Goal: Register for event/course

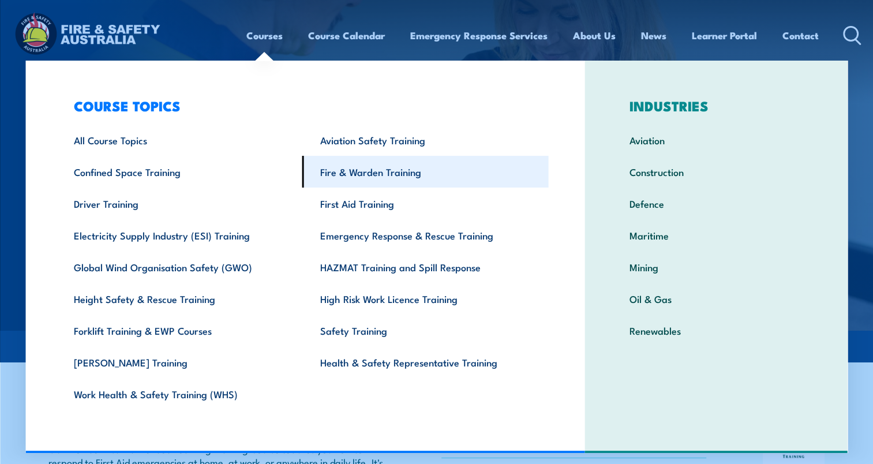
click at [380, 171] on link "Fire & Warden Training" at bounding box center [425, 172] width 246 height 32
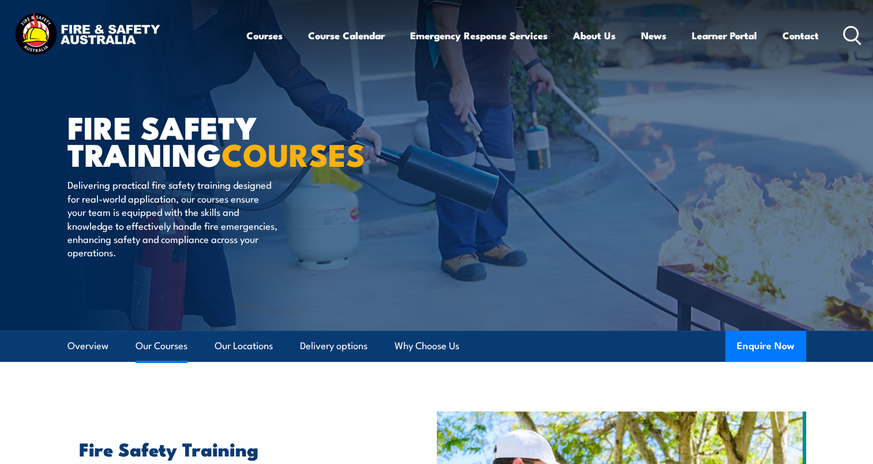
click at [179, 349] on link "Our Courses" at bounding box center [162, 346] width 52 height 31
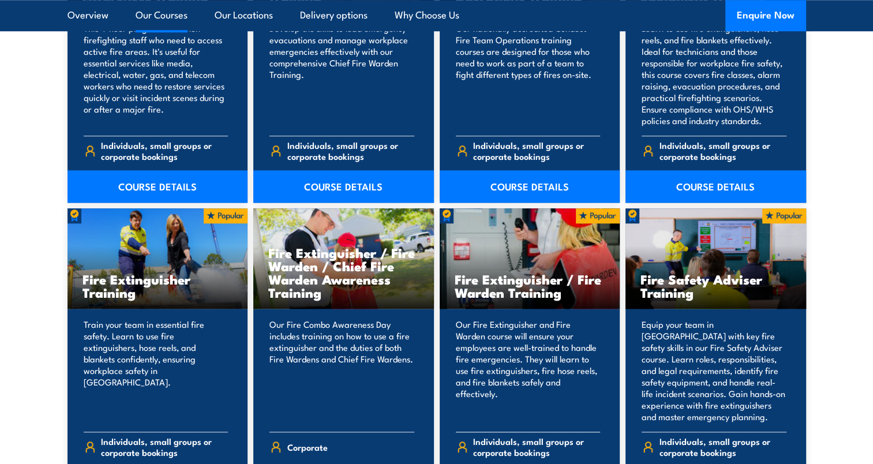
scroll to position [1068, 0]
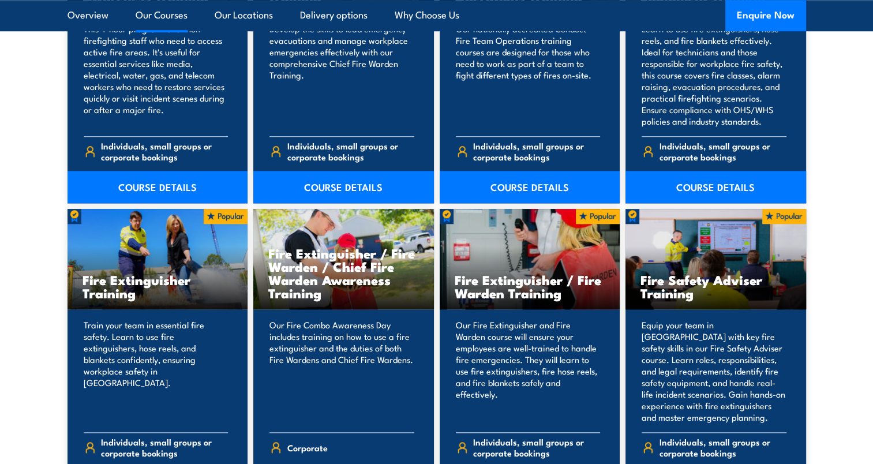
click at [537, 276] on h3 "Fire Extinguisher / Fire Warden Training" at bounding box center [530, 286] width 151 height 27
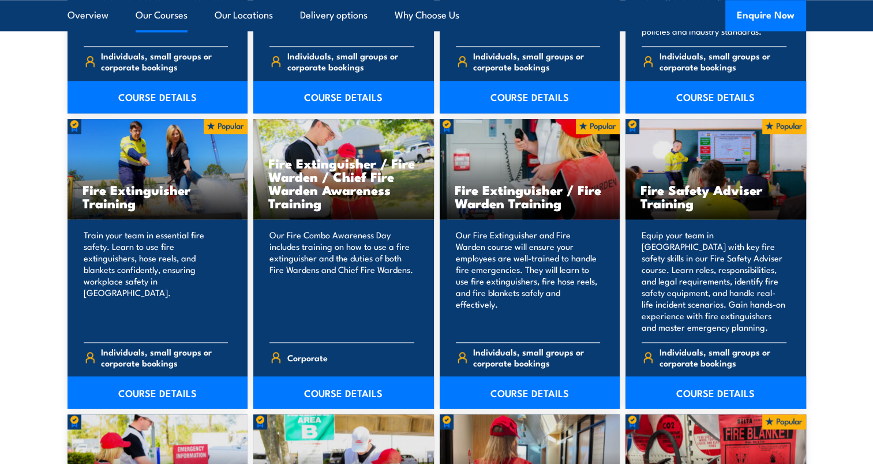
scroll to position [1172, 0]
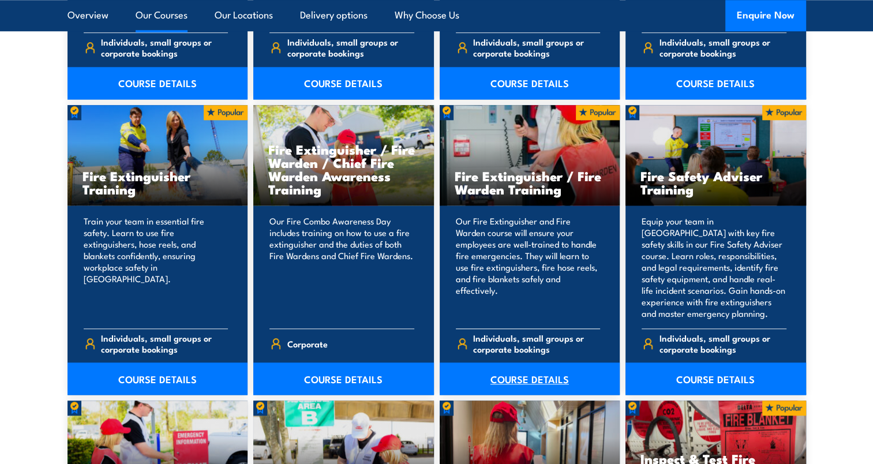
click at [531, 373] on link "COURSE DETAILS" at bounding box center [530, 378] width 181 height 32
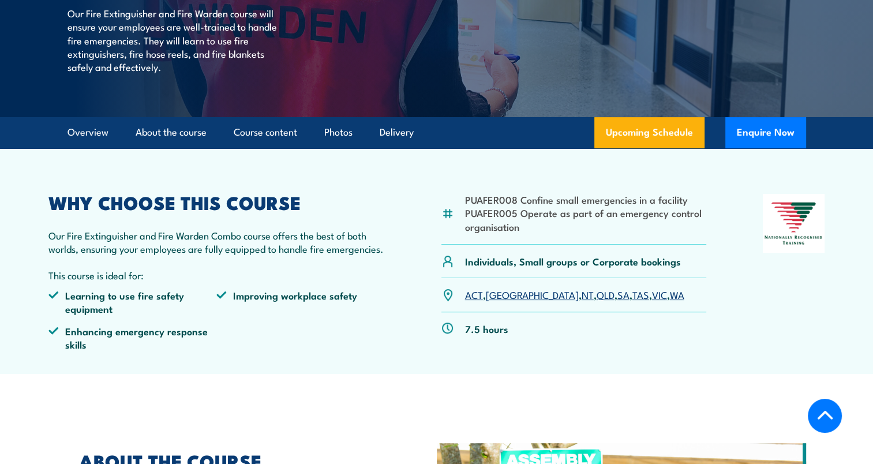
scroll to position [247, 0]
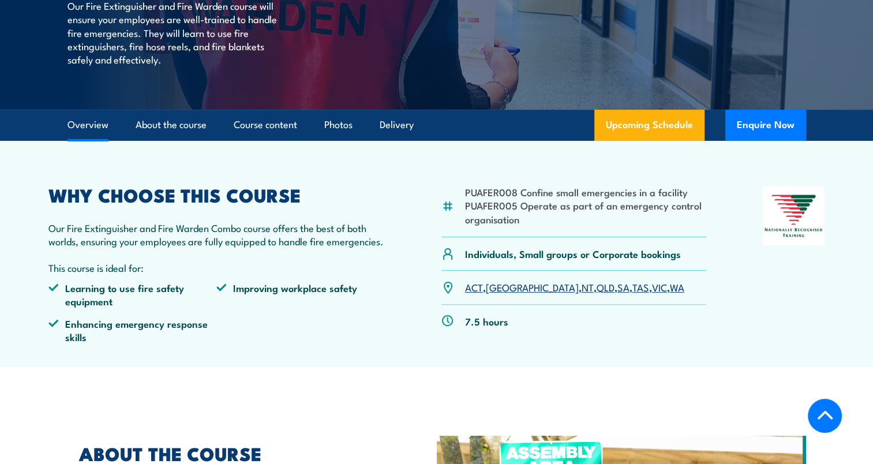
click at [617, 288] on link "SA" at bounding box center [623, 287] width 12 height 14
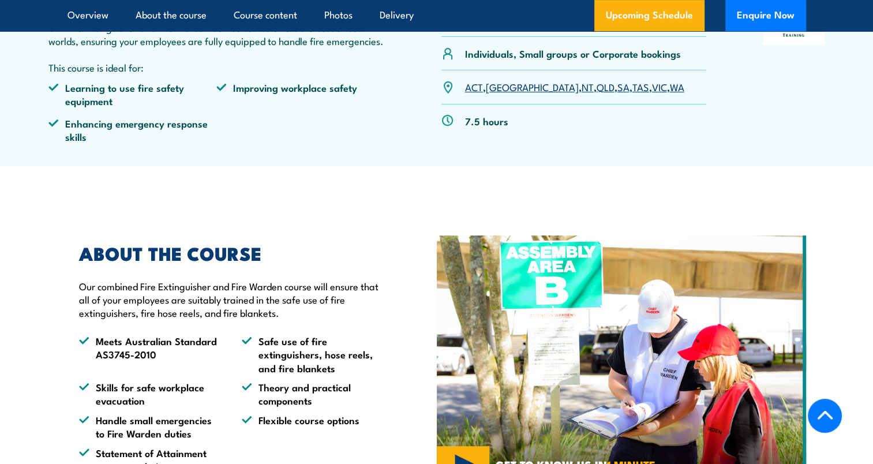
scroll to position [420, 0]
